Goal: Task Accomplishment & Management: Complete application form

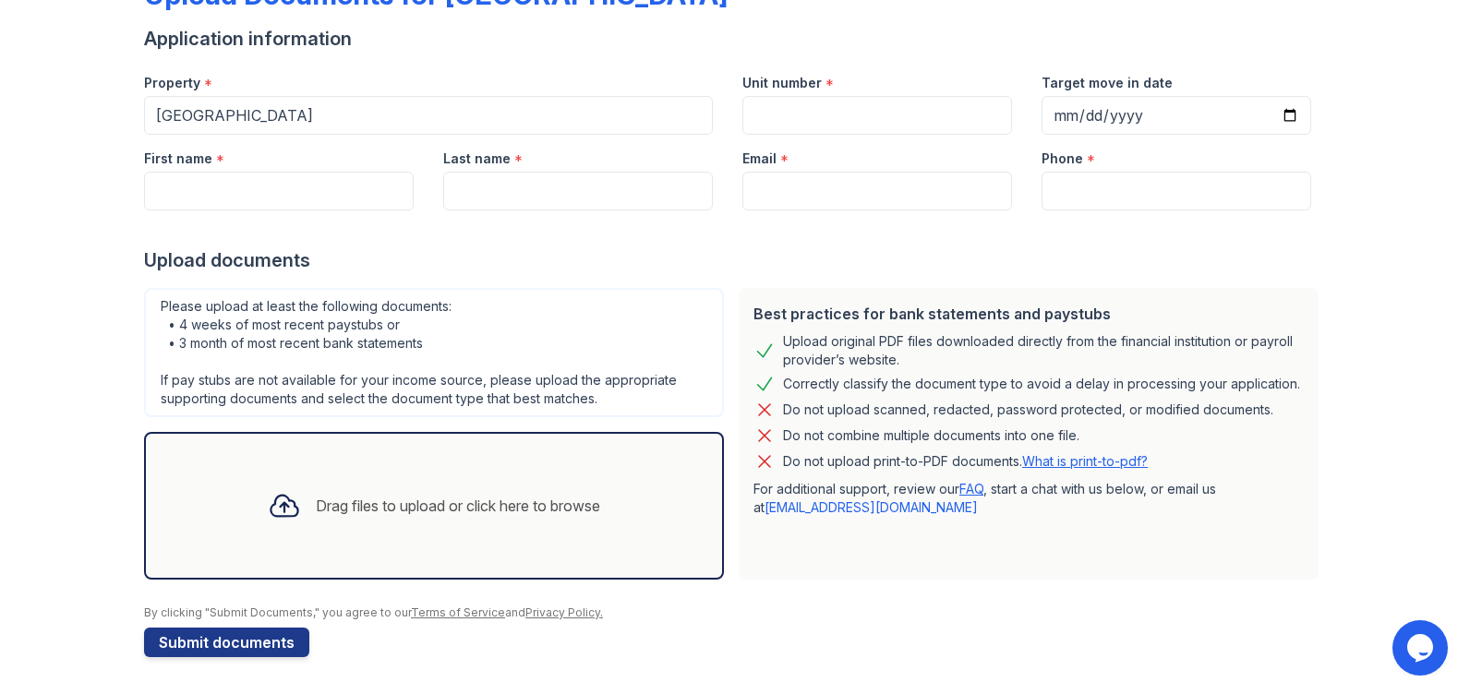
scroll to position [37, 0]
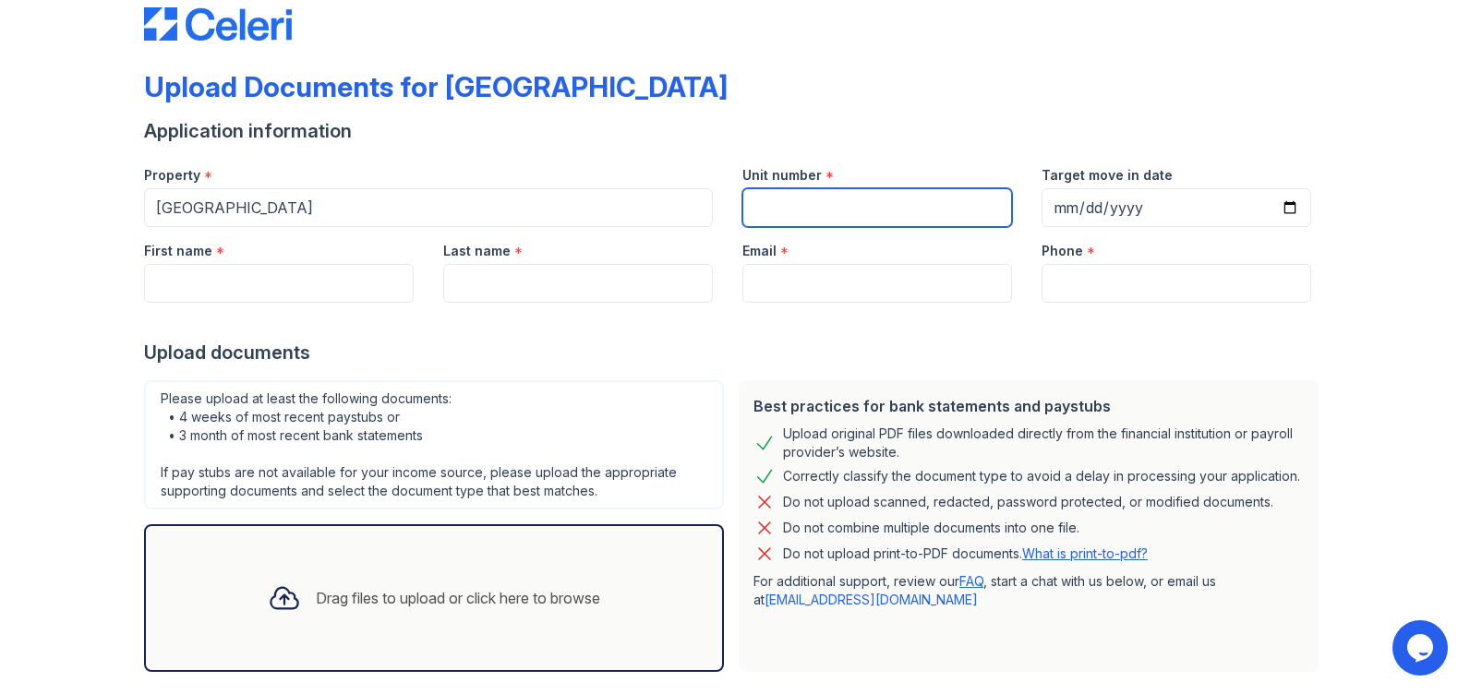
click at [742, 212] on input "Unit number" at bounding box center [877, 207] width 270 height 39
type input "301"
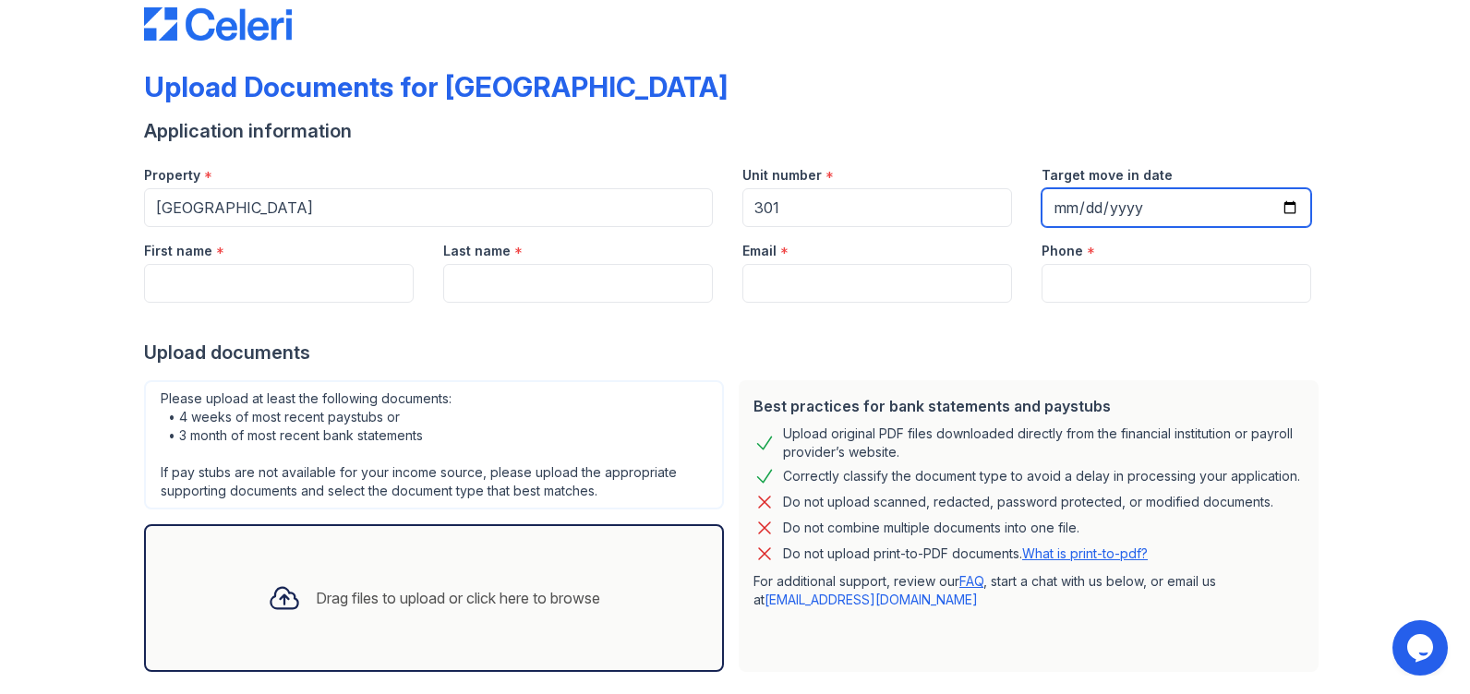
click at [1278, 212] on input "Target move in date" at bounding box center [1176, 207] width 270 height 39
type input "[DATE]"
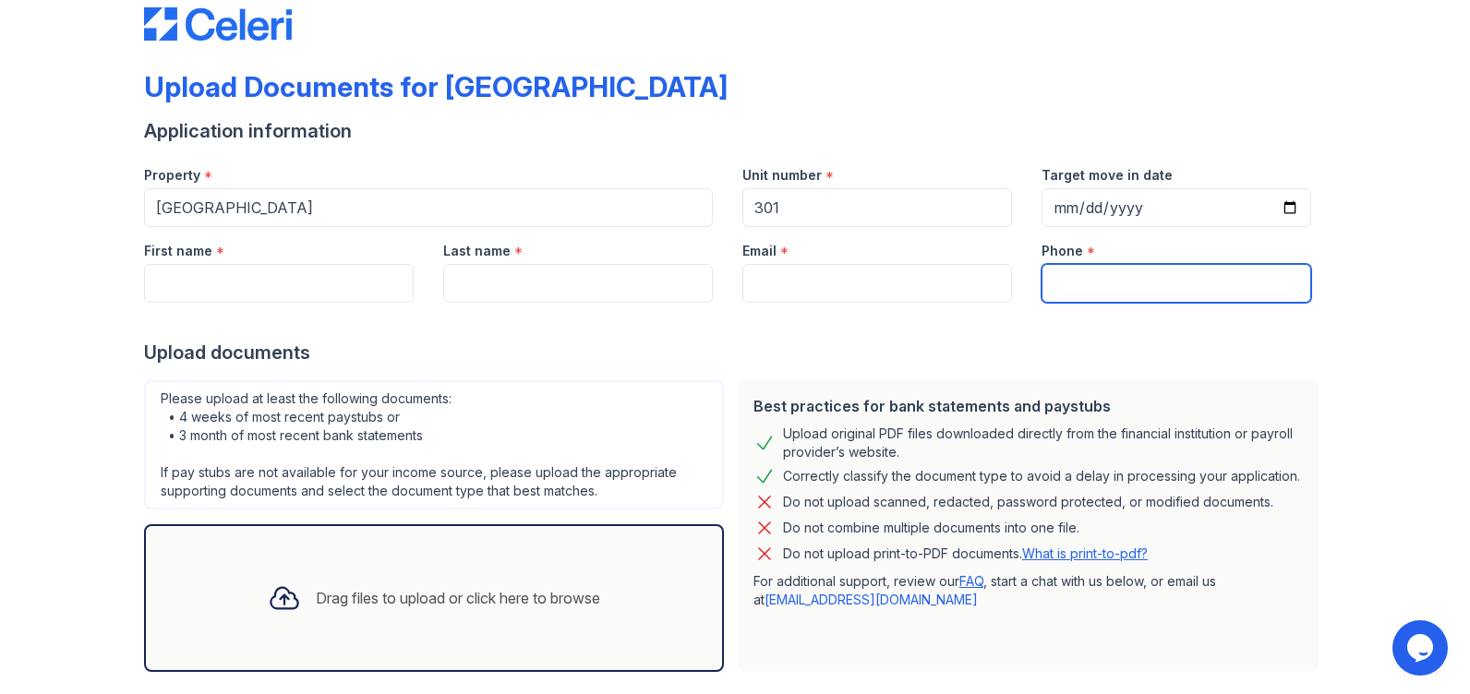
click at [1053, 291] on input "Phone" at bounding box center [1176, 283] width 270 height 39
type input "[PHONE_NUMBER]"
type input "[PERSON_NAME]"
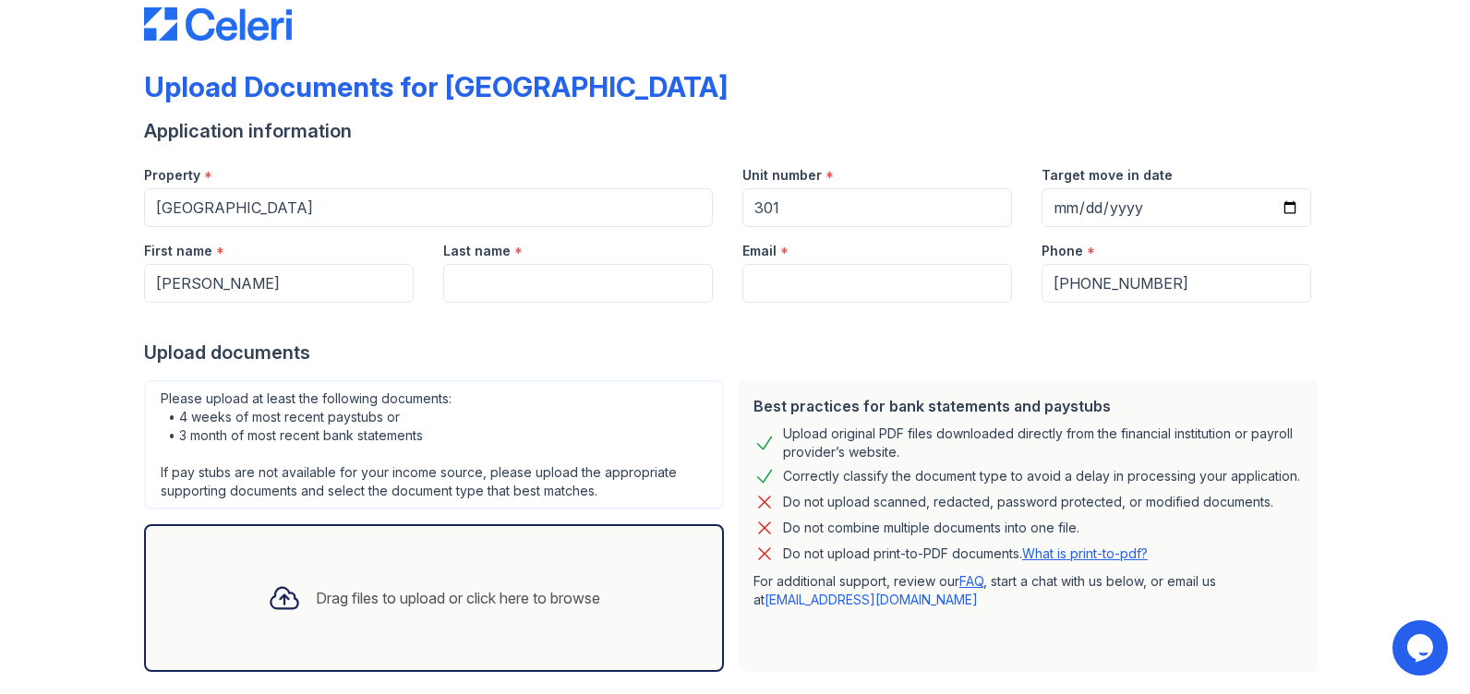
type input "[PERSON_NAME]"
type input "[EMAIL_ADDRESS][DOMAIN_NAME]"
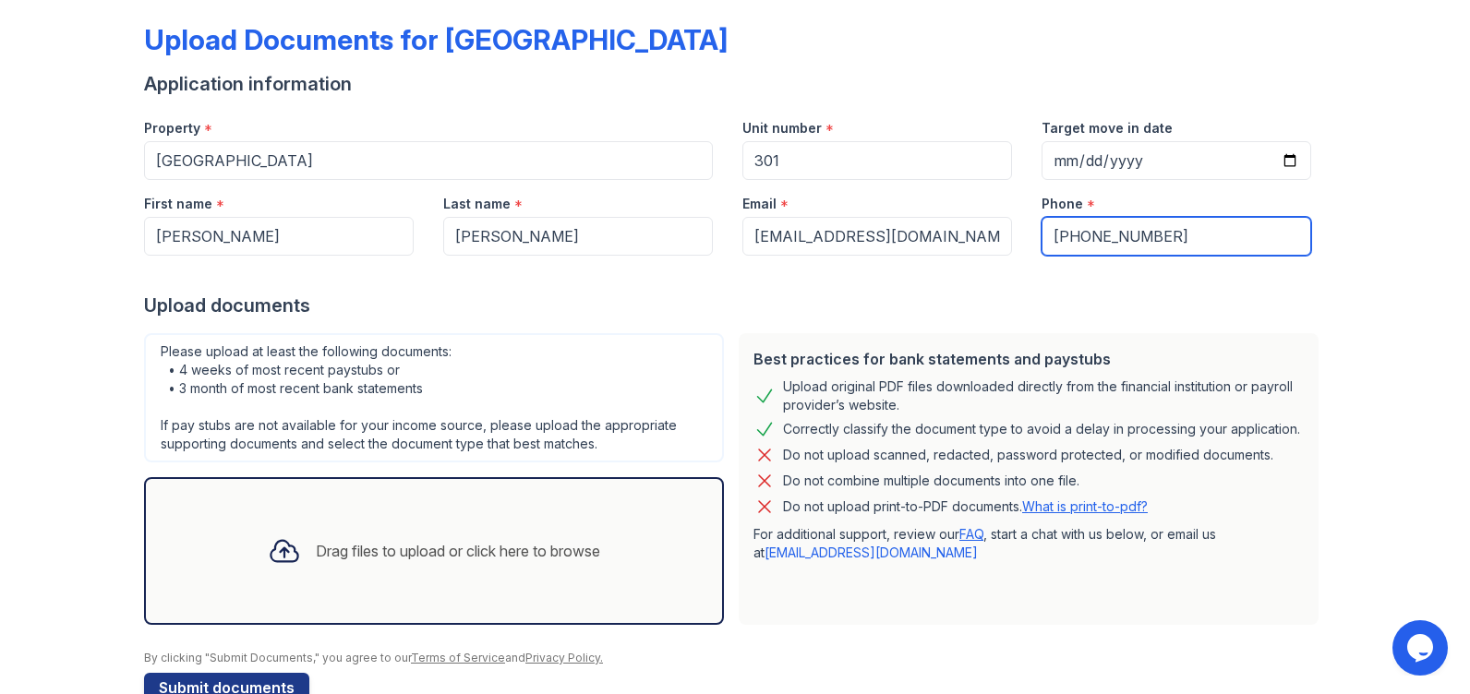
scroll to position [129, 0]
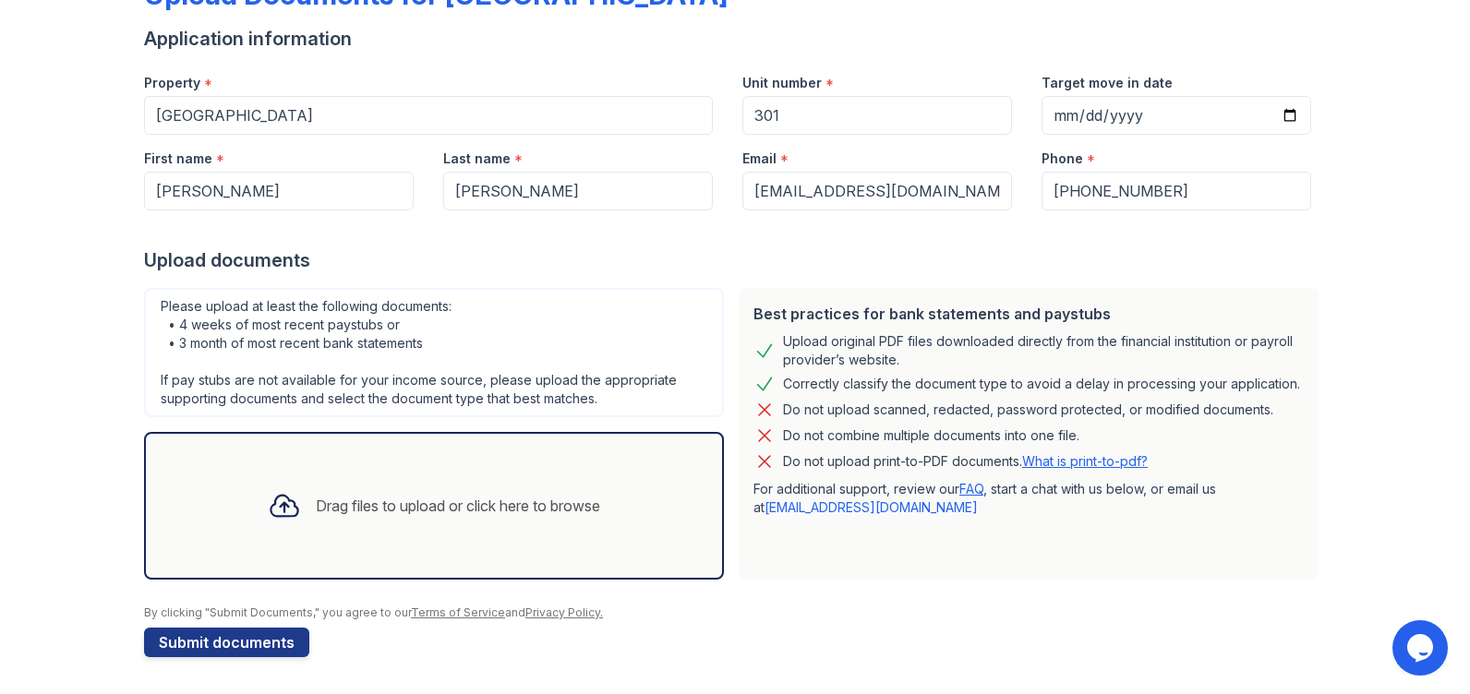
click at [326, 541] on div "Drag files to upload or click here to browse" at bounding box center [434, 506] width 580 height 148
click at [283, 524] on div at bounding box center [284, 506] width 48 height 48
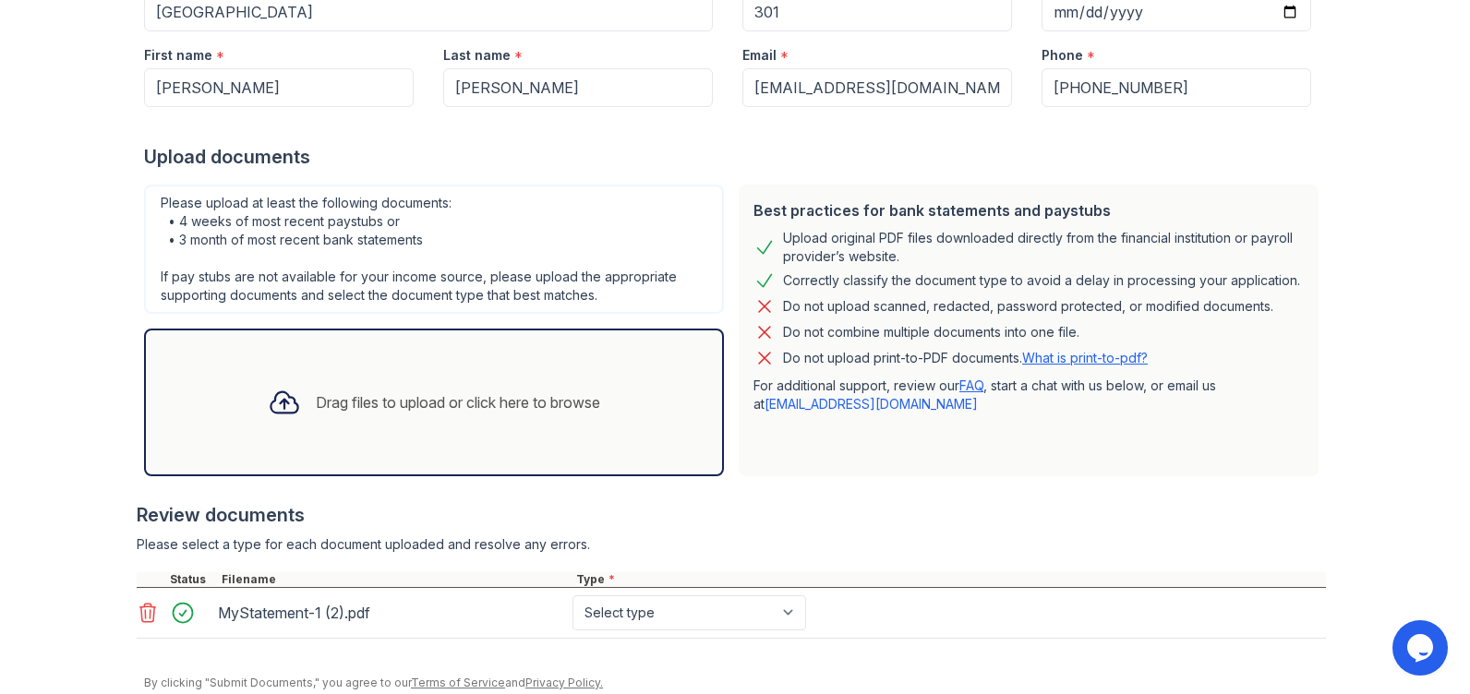
scroll to position [297, 0]
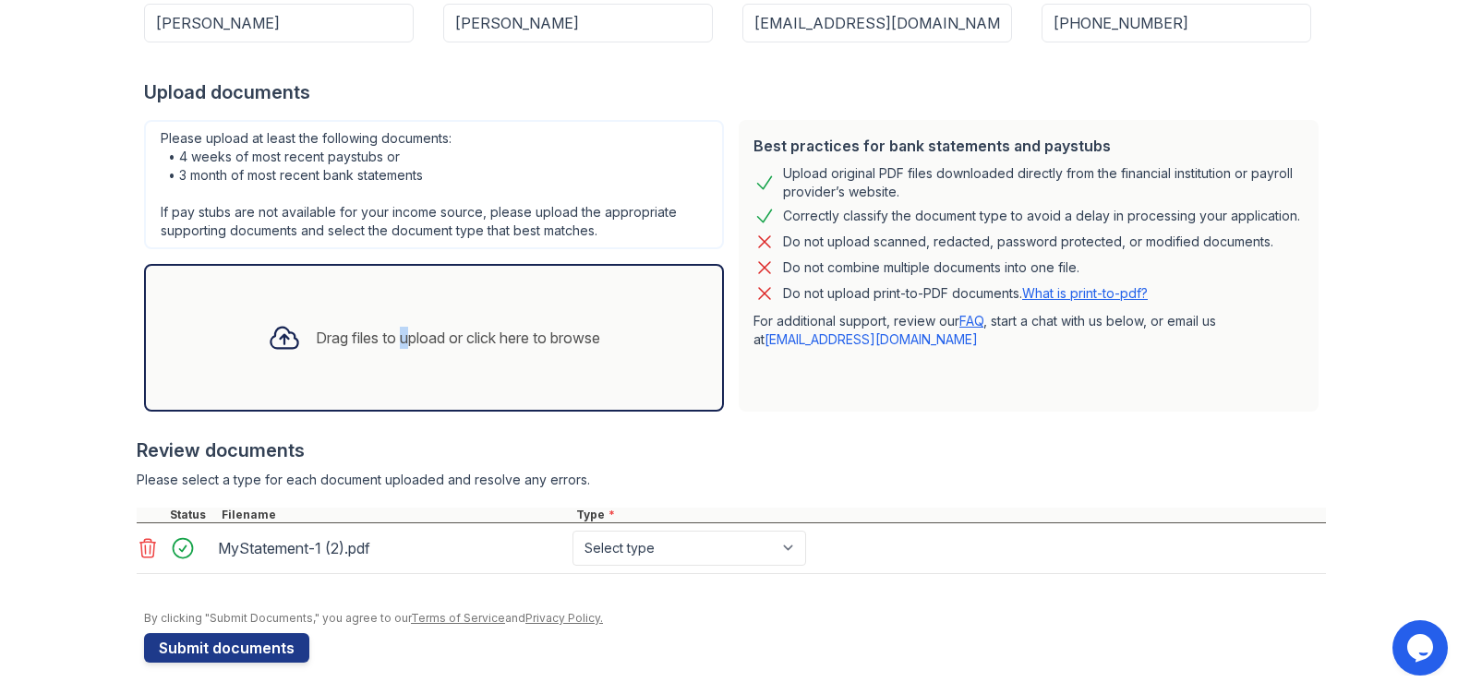
click at [389, 342] on div "Drag files to upload or click here to browse" at bounding box center [458, 338] width 284 height 22
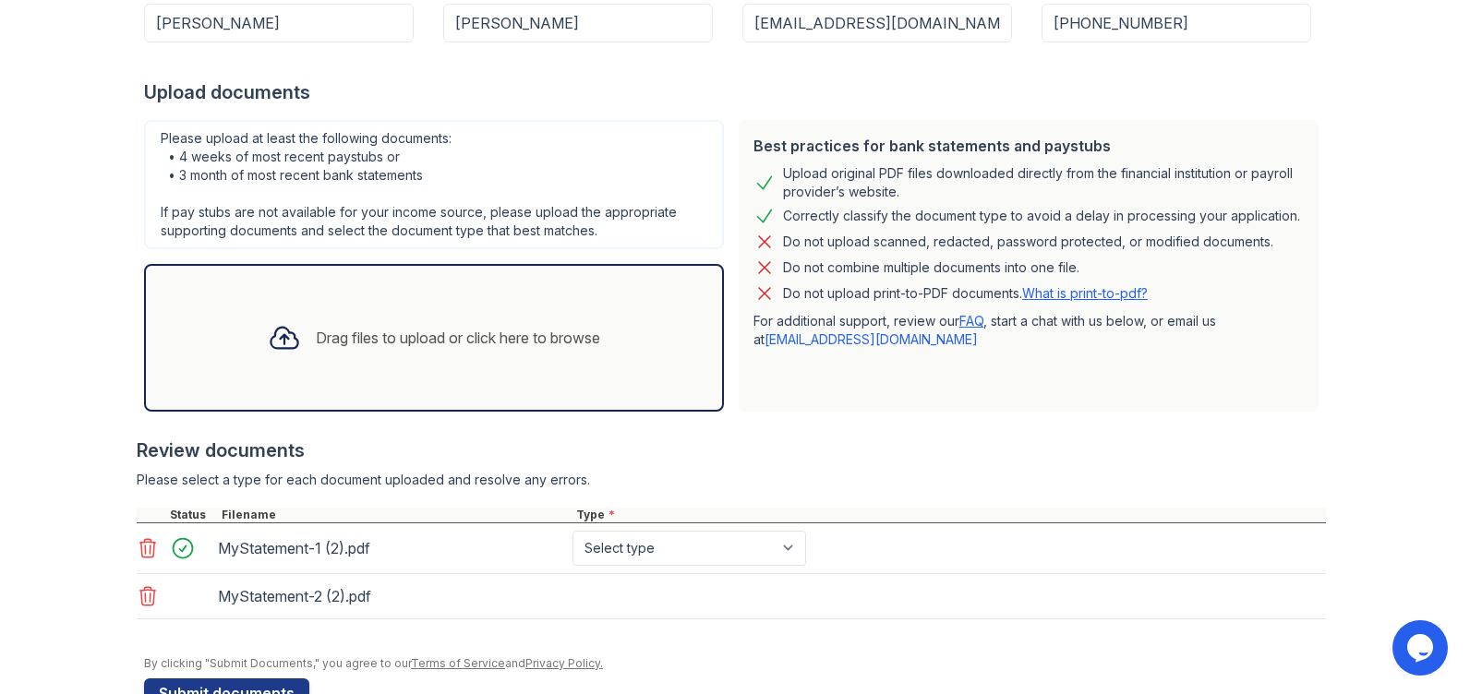
click at [477, 342] on div "Drag files to upload or click here to browse" at bounding box center [458, 338] width 284 height 22
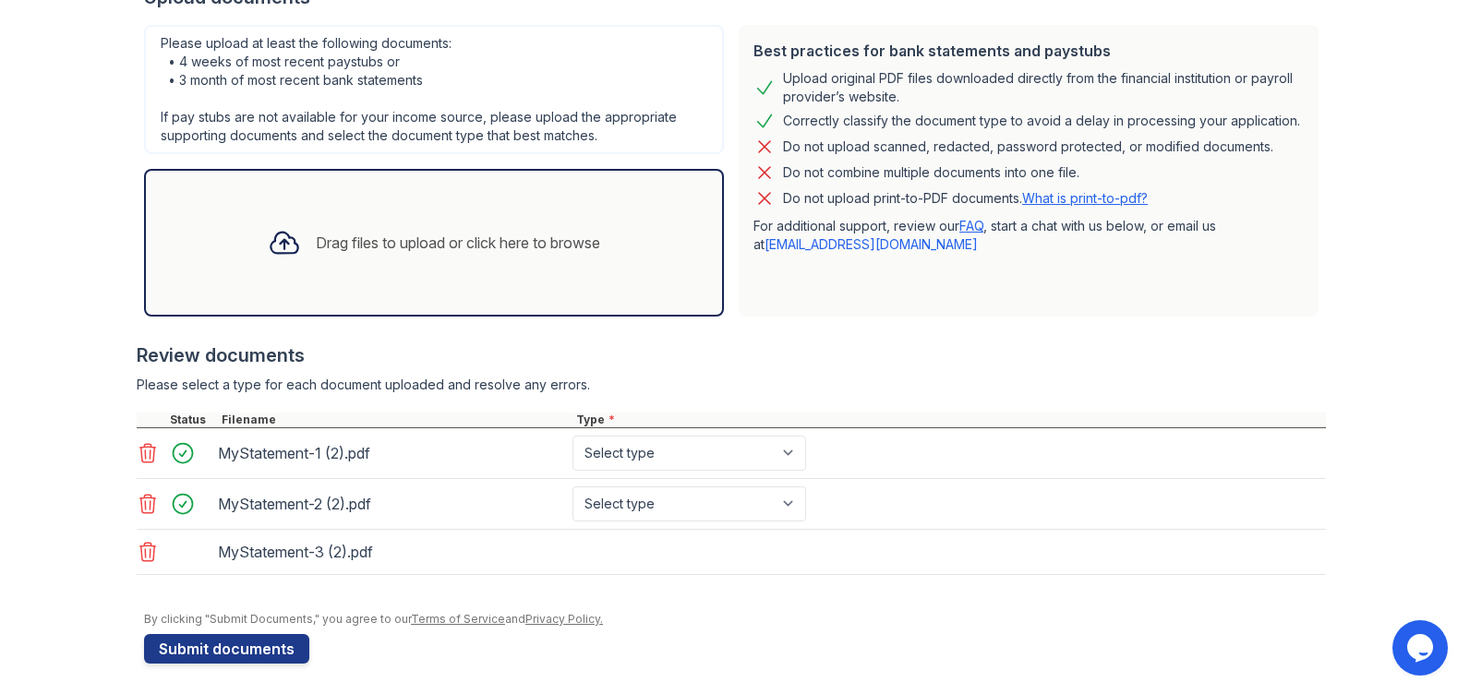
scroll to position [399, 0]
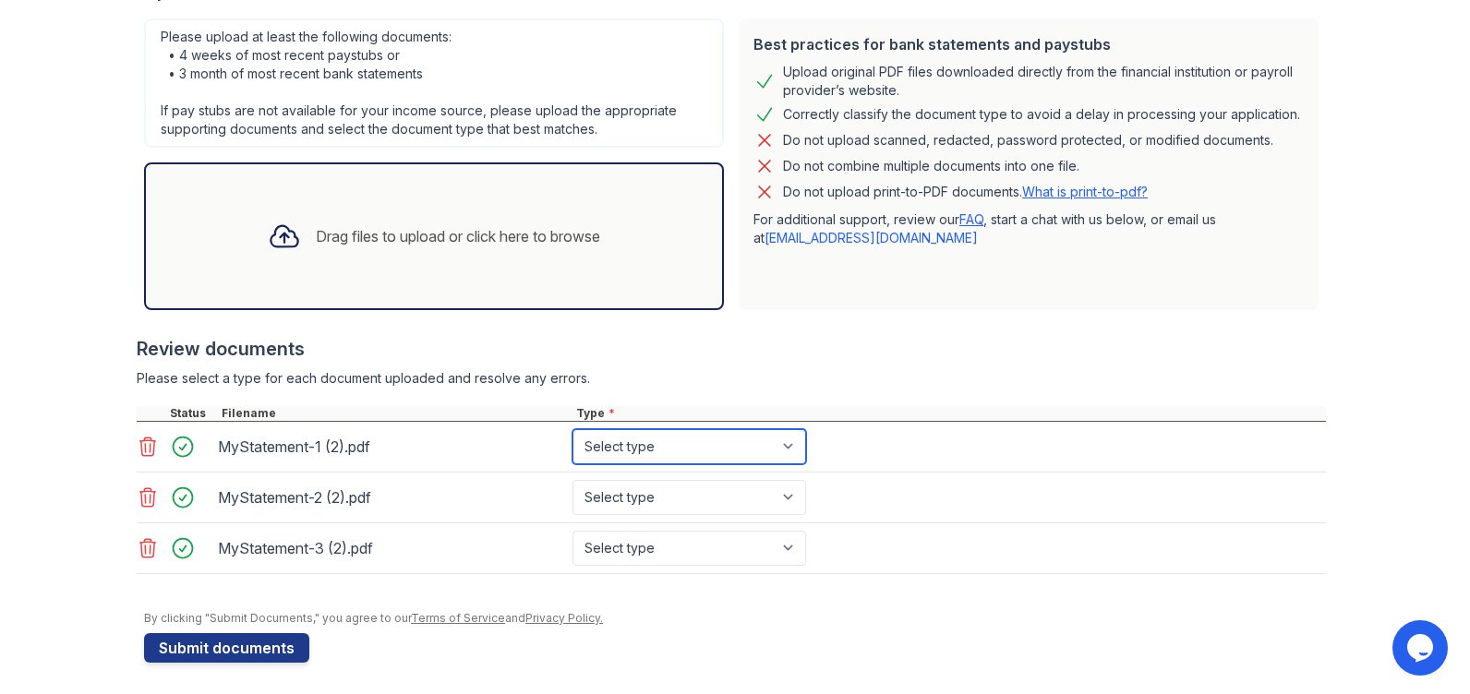
click at [679, 458] on select "Select type Paystub Bank Statement Offer Letter Tax Documents Benefit Award Let…" at bounding box center [689, 446] width 234 height 35
select select "bank_statement"
click at [572, 429] on select "Select type Paystub Bank Statement Offer Letter Tax Documents Benefit Award Let…" at bounding box center [689, 446] width 234 height 35
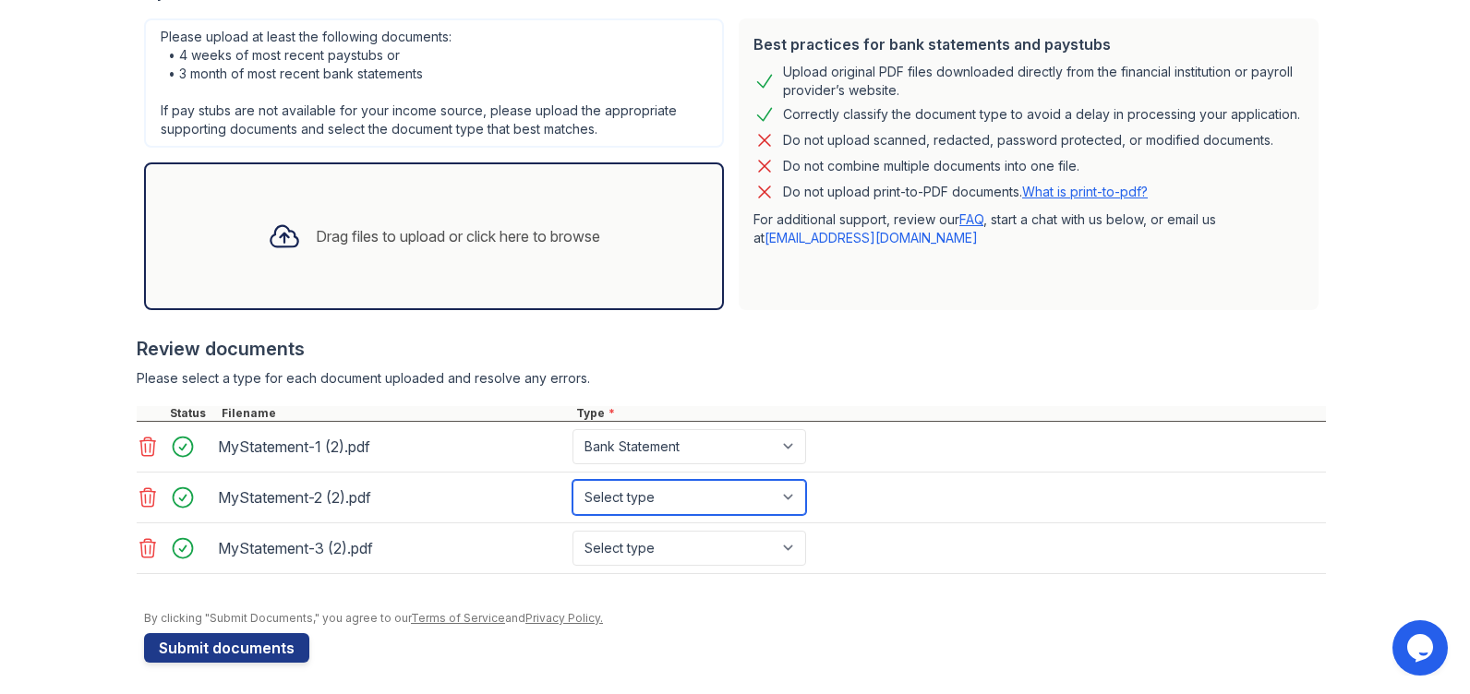
click at [637, 506] on select "Select type Paystub Bank Statement Offer Letter Tax Documents Benefit Award Let…" at bounding box center [689, 497] width 234 height 35
select select "bank_statement"
click at [572, 480] on select "Select type Paystub Bank Statement Offer Letter Tax Documents Benefit Award Let…" at bounding box center [689, 497] width 234 height 35
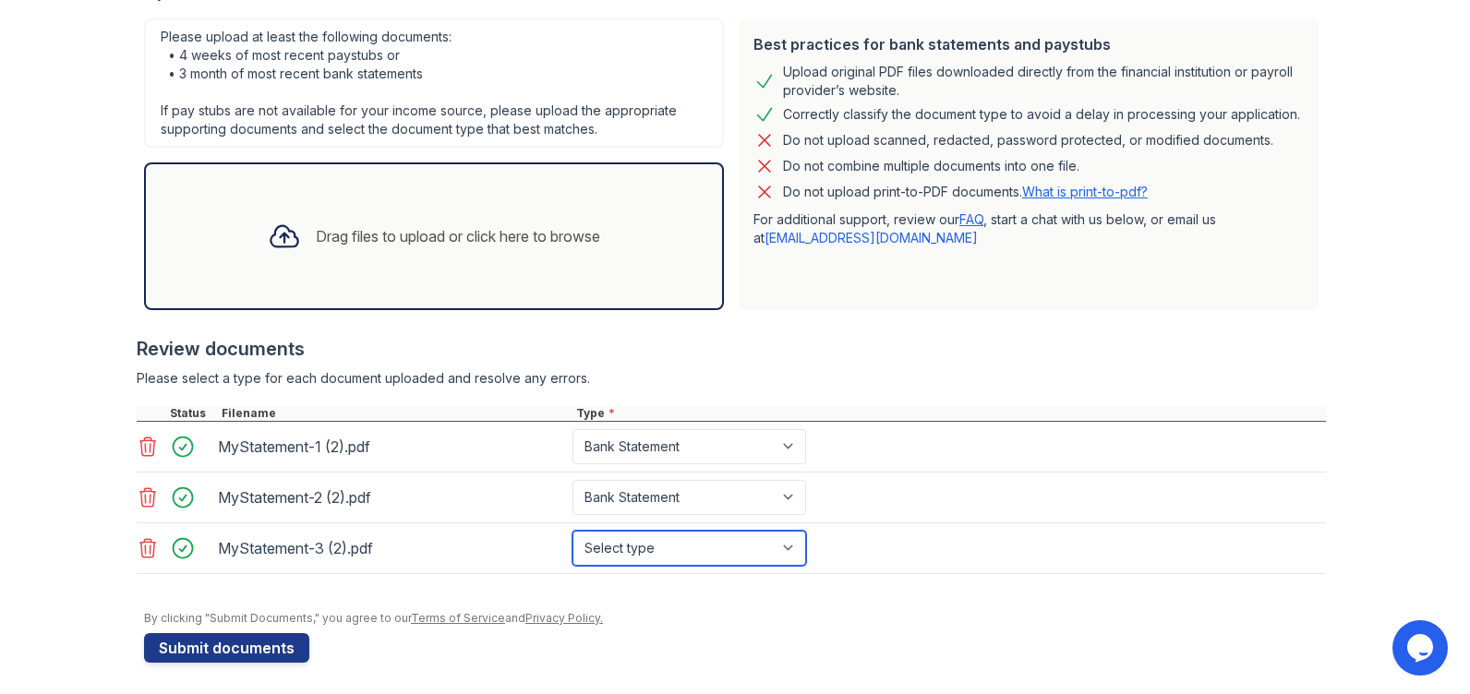
click at [633, 542] on select "Select type Paystub Bank Statement Offer Letter Tax Documents Benefit Award Let…" at bounding box center [689, 548] width 234 height 35
select select "bank_statement"
click at [572, 531] on select "Select type Paystub Bank Statement Offer Letter Tax Documents Benefit Award Let…" at bounding box center [689, 548] width 234 height 35
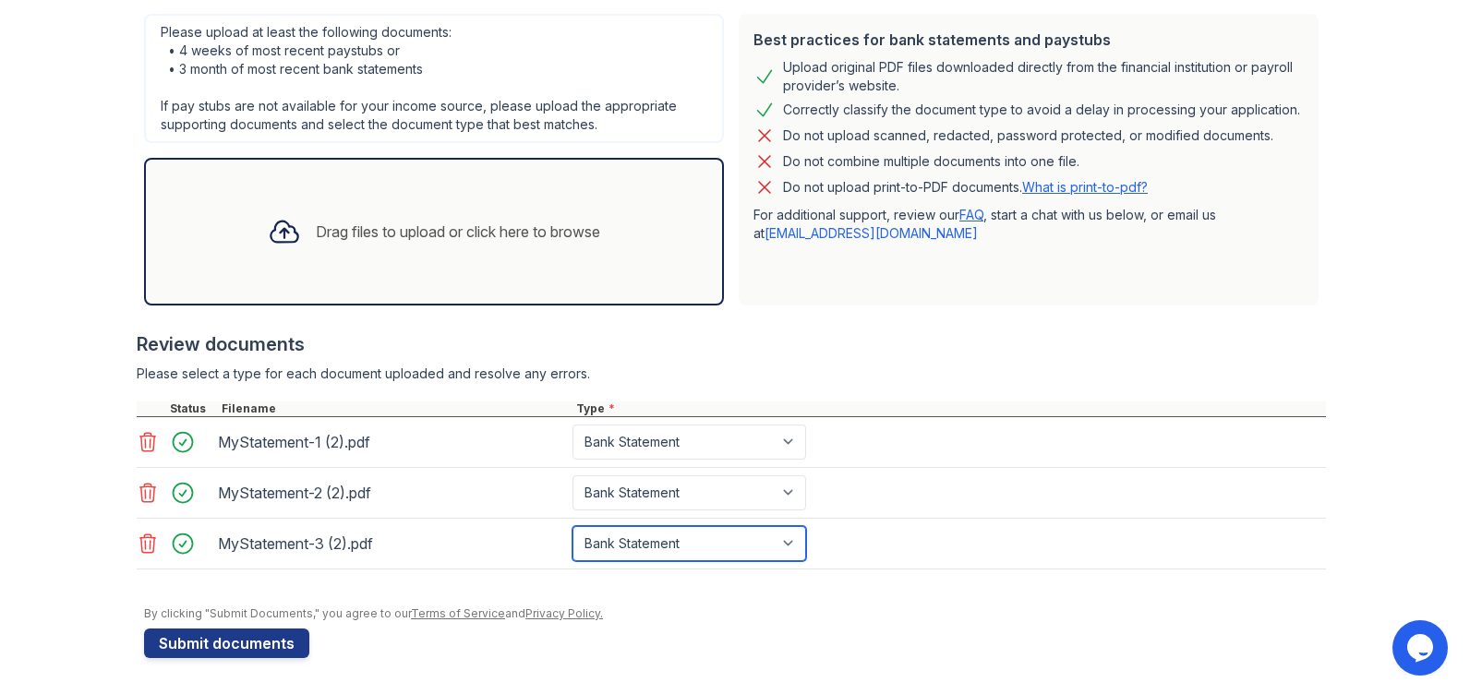
scroll to position [404, 0]
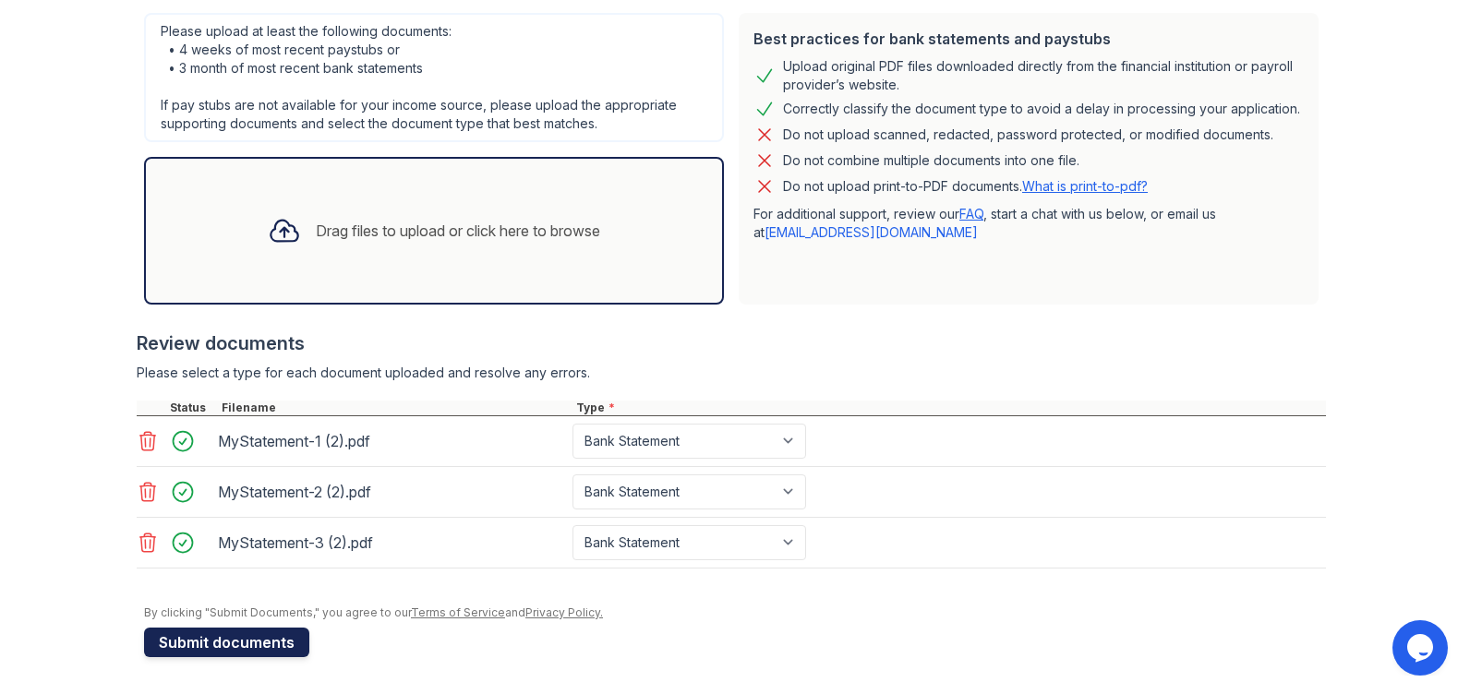
click at [244, 641] on button "Submit documents" at bounding box center [226, 643] width 165 height 30
